Goal: Information Seeking & Learning: Learn about a topic

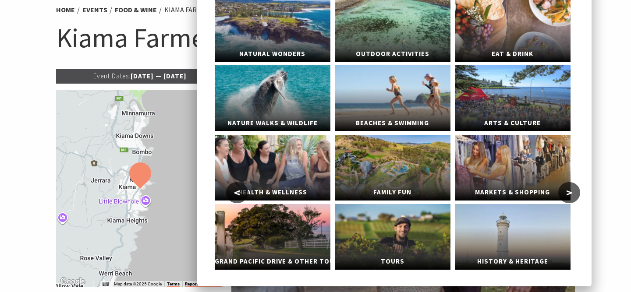
scroll to position [74, 0]
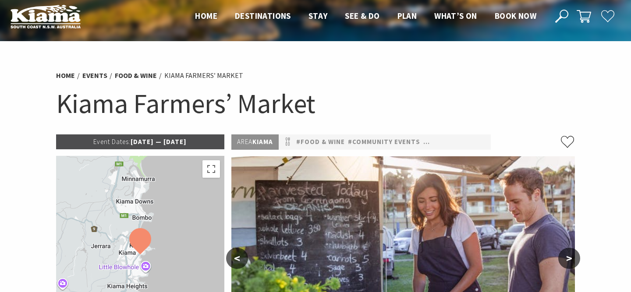
scroll to position [7, 0]
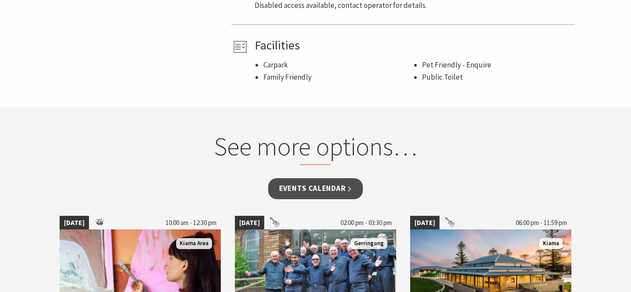
scroll to position [630, 0]
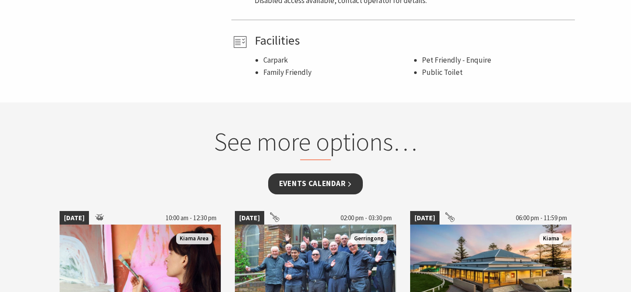
click at [290, 183] on link "Events Calendar" at bounding box center [315, 183] width 95 height 21
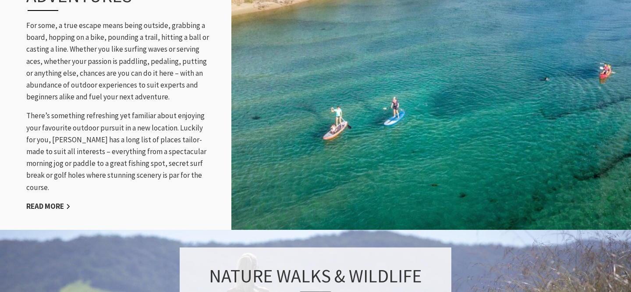
scroll to position [1023, 0]
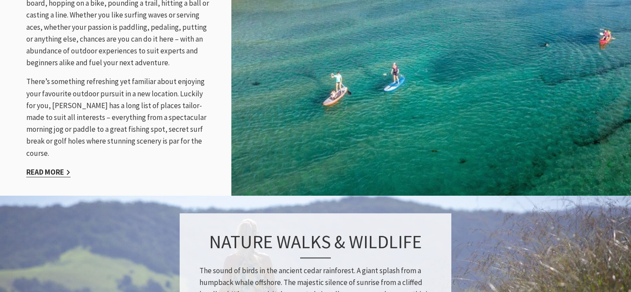
click at [57, 167] on link "Read More" at bounding box center [48, 172] width 44 height 10
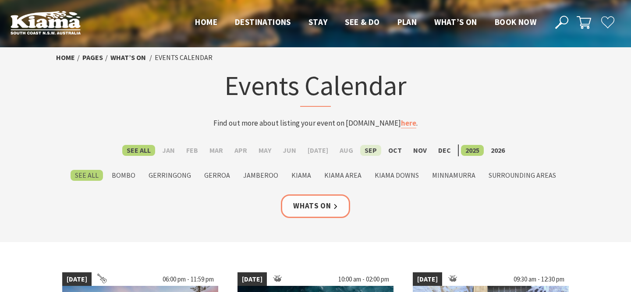
click at [363, 149] on label "Sep" at bounding box center [370, 150] width 21 height 11
click at [0, 0] on input "Sep" at bounding box center [0, 0] width 0 height 0
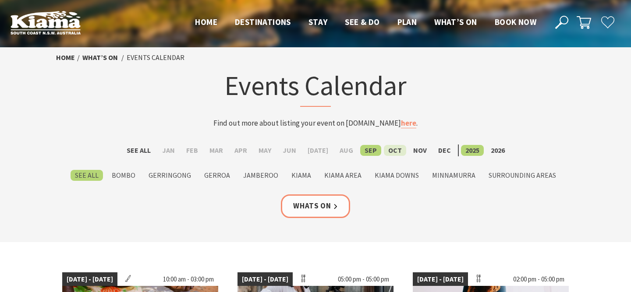
click at [384, 150] on label "Oct" at bounding box center [395, 150] width 22 height 11
click at [0, 0] on input "Oct" at bounding box center [0, 0] width 0 height 0
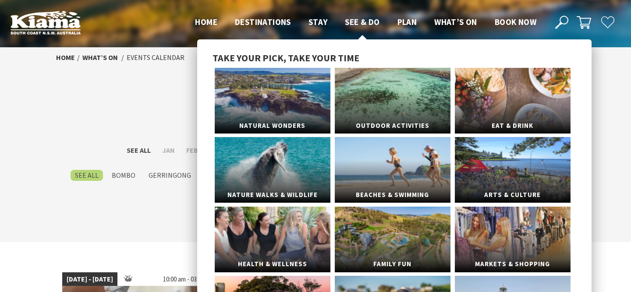
click at [354, 25] on span "See & Do" at bounding box center [362, 22] width 35 height 11
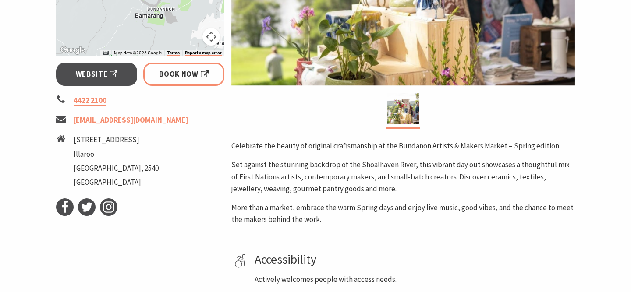
scroll to position [306, 0]
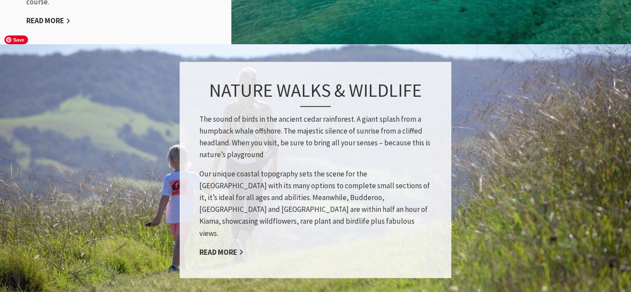
scroll to position [1175, 0]
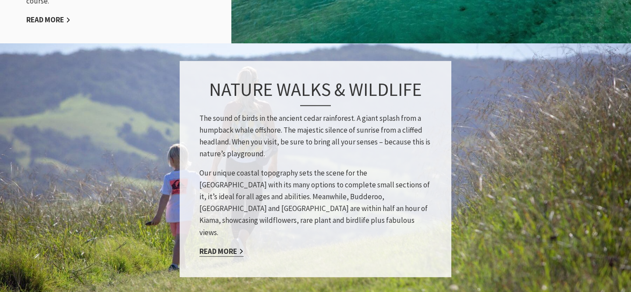
click at [206, 247] on link "Read More" at bounding box center [221, 252] width 44 height 10
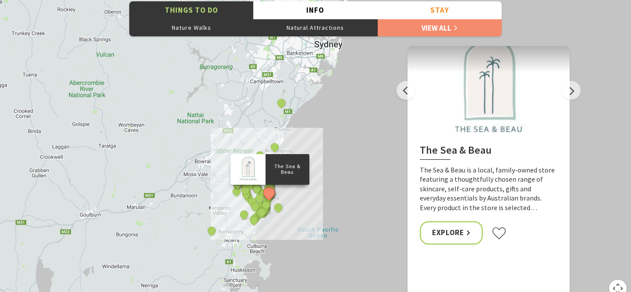
scroll to position [1944, 0]
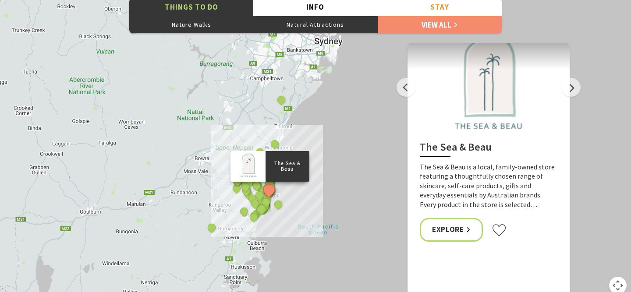
click at [294, 204] on div "The Sea & Beau Hoddles Track, Kiama Illawarra Light Railway Museum Kiama Cerami…" at bounding box center [315, 146] width 631 height 315
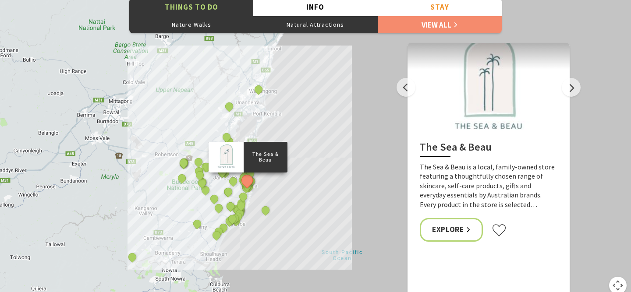
click at [259, 188] on div "The Sea & Beau Hoddles Track, Kiama Illawarra Light Railway Museum Kiama Cerami…" at bounding box center [315, 146] width 631 height 315
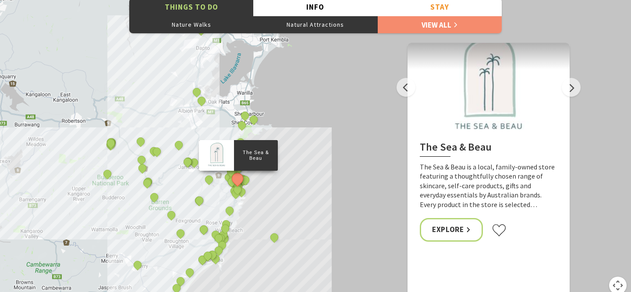
click at [259, 188] on div "The Sea & Beau Hoddles Track, Kiama Illawarra Light Railway Museum Kiama Cerami…" at bounding box center [315, 146] width 631 height 315
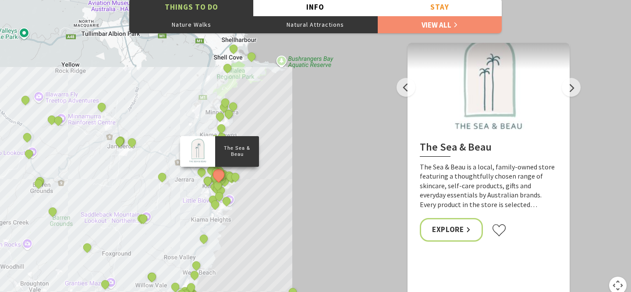
click at [247, 187] on div "The Sea & Beau Hoddles Track, Kiama Illawarra Light Railway Museum Kiama Cerami…" at bounding box center [315, 146] width 631 height 315
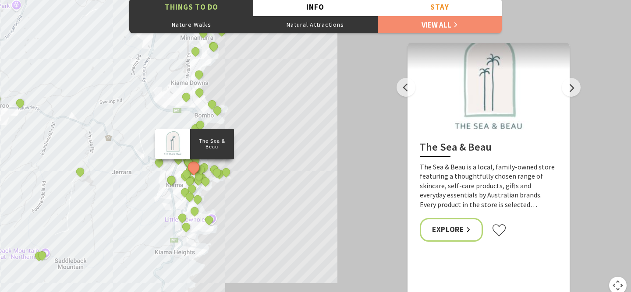
click at [212, 195] on div "The Sea & Beau Hoddles Track, Kiama Illawarra Light Railway Museum Kiama Cerami…" at bounding box center [315, 146] width 631 height 315
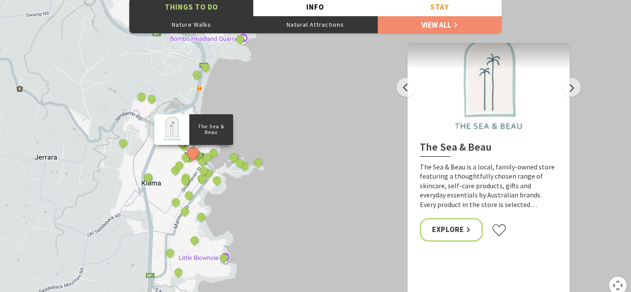
drag, startPoint x: 212, startPoint y: 195, endPoint x: 240, endPoint y: 206, distance: 29.9
click at [240, 206] on div "The Sea & Beau Hoddles Track, Kiama Illawarra Light Railway Museum Kiama Cerami…" at bounding box center [315, 146] width 631 height 315
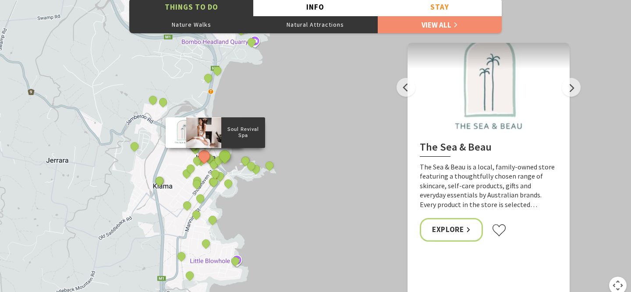
click at [227, 156] on button "See detail about Soul Revival Spa" at bounding box center [225, 156] width 16 height 16
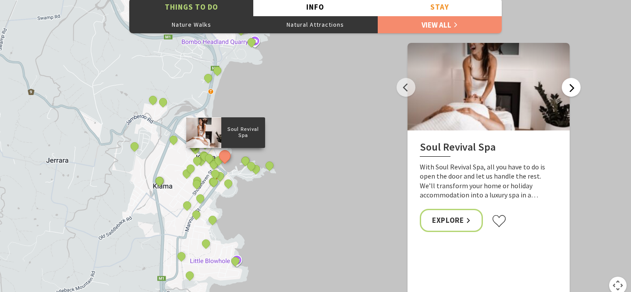
click at [567, 84] on button "Next" at bounding box center [571, 87] width 19 height 19
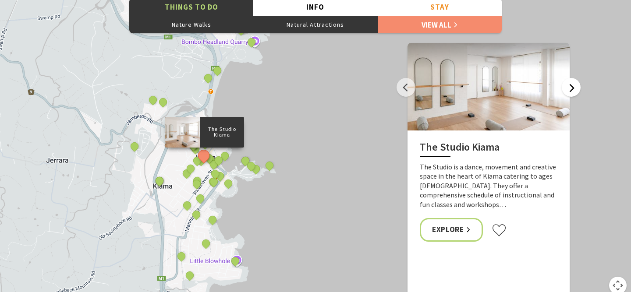
click at [567, 84] on button "Next" at bounding box center [571, 87] width 19 height 19
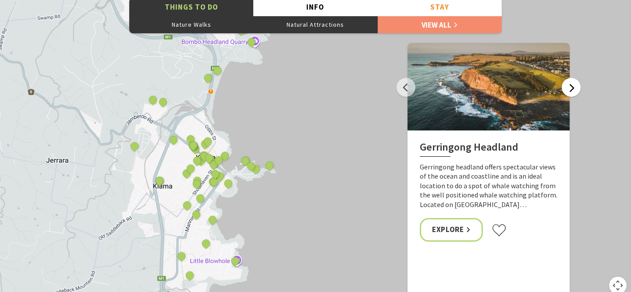
click at [567, 84] on button "Next" at bounding box center [571, 87] width 19 height 19
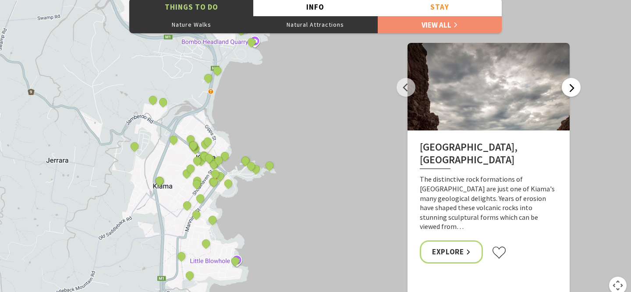
click at [567, 84] on button "Next" at bounding box center [571, 87] width 19 height 19
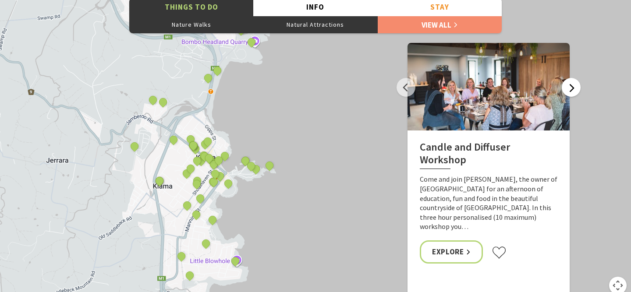
click at [567, 84] on button "Next" at bounding box center [571, 87] width 19 height 19
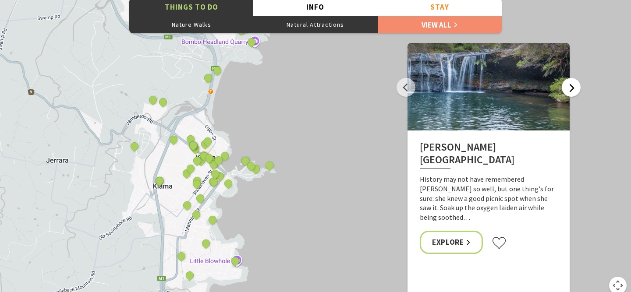
click at [567, 84] on button "Next" at bounding box center [571, 87] width 19 height 19
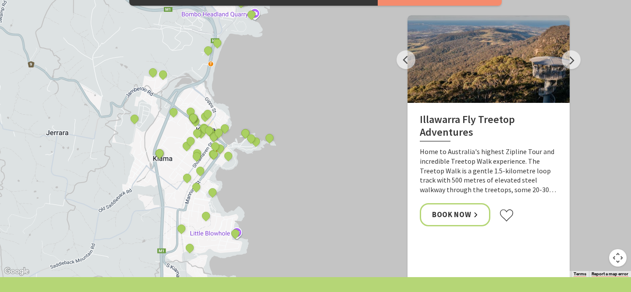
scroll to position [1936, 0]
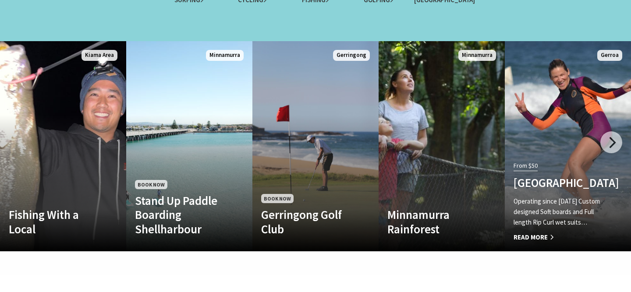
scroll to position [885, 0]
